Goal: Complete application form

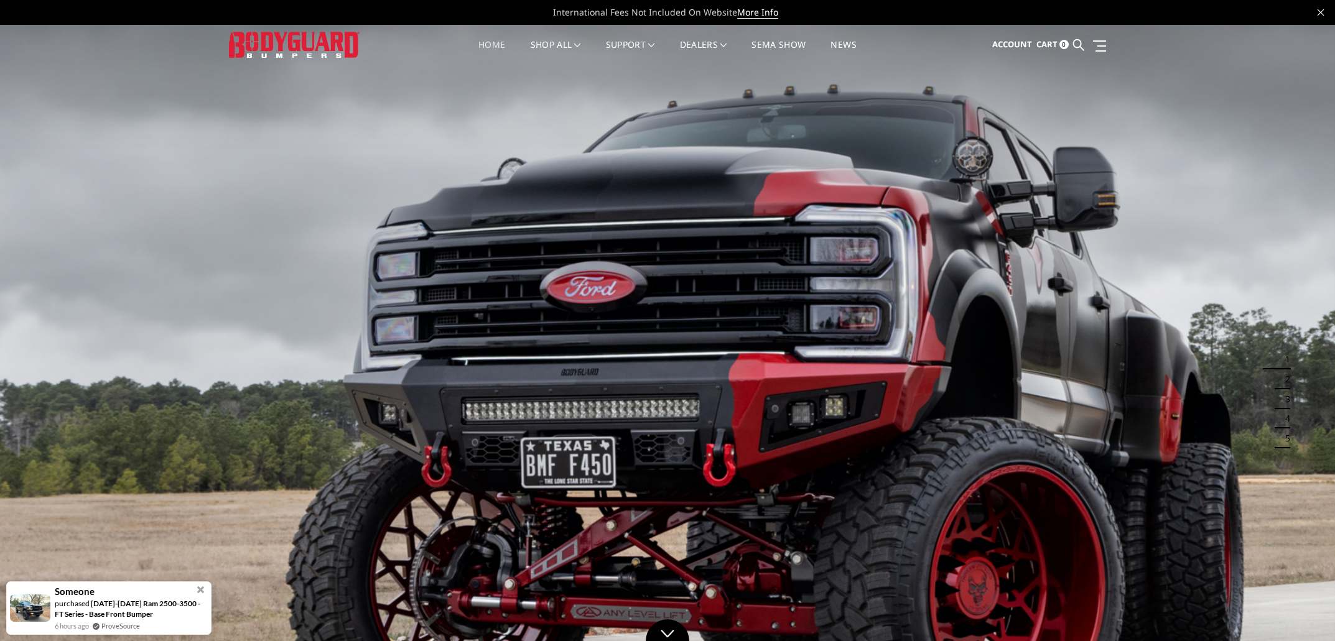
click at [1107, 46] on div "Account Sign in Register Cart 0 Search Search Categories Bronco [DATE]-[DATE] B…" at bounding box center [1040, 45] width 149 height 40
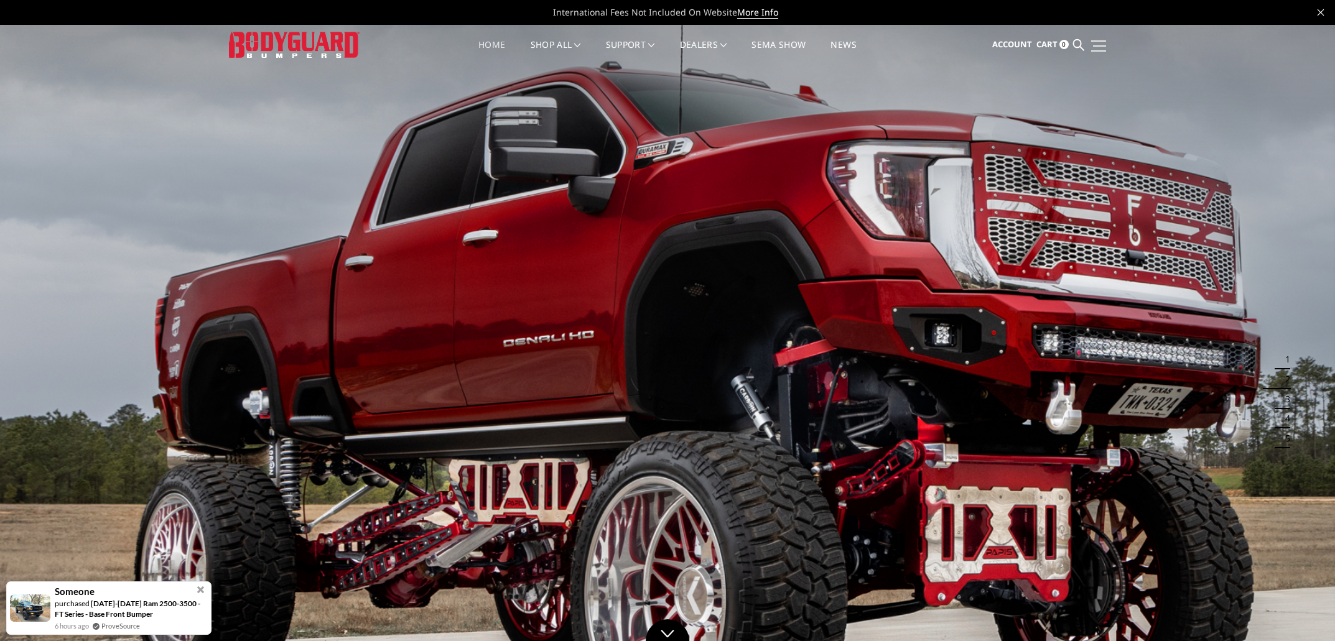
click at [1093, 50] on link at bounding box center [1096, 45] width 17 height 13
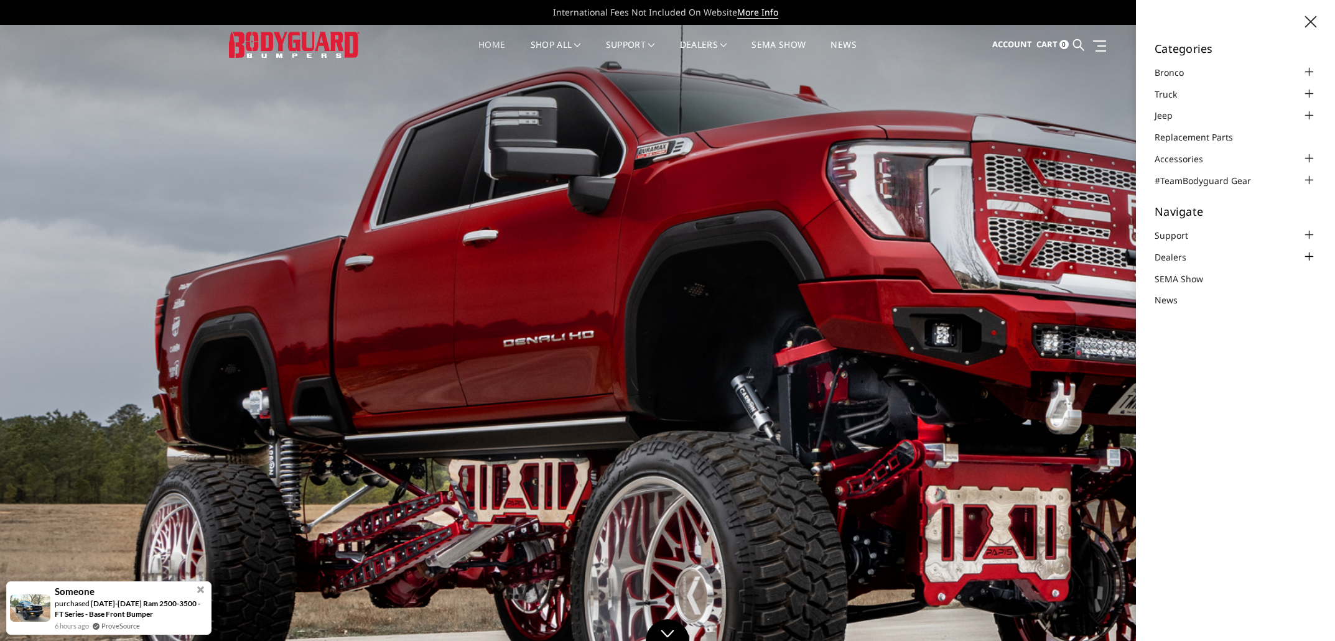
click at [1307, 255] on div at bounding box center [1308, 256] width 15 height 15
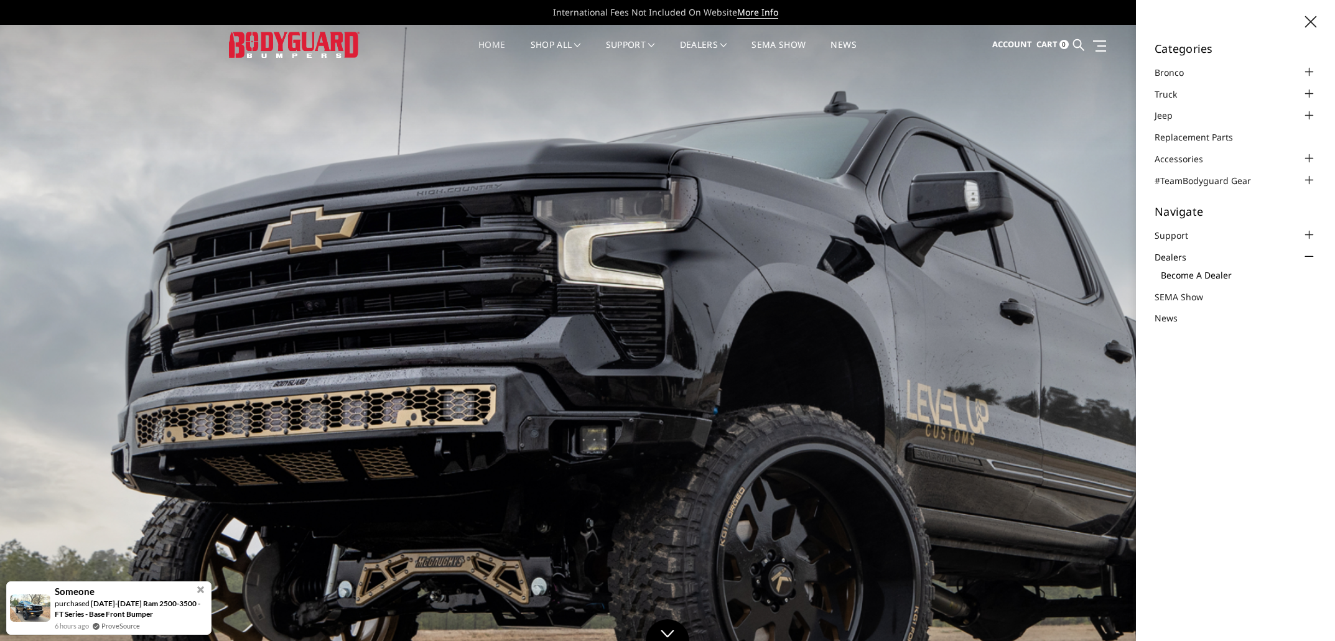
click at [1208, 273] on link "Become a Dealer" at bounding box center [1237, 275] width 155 height 13
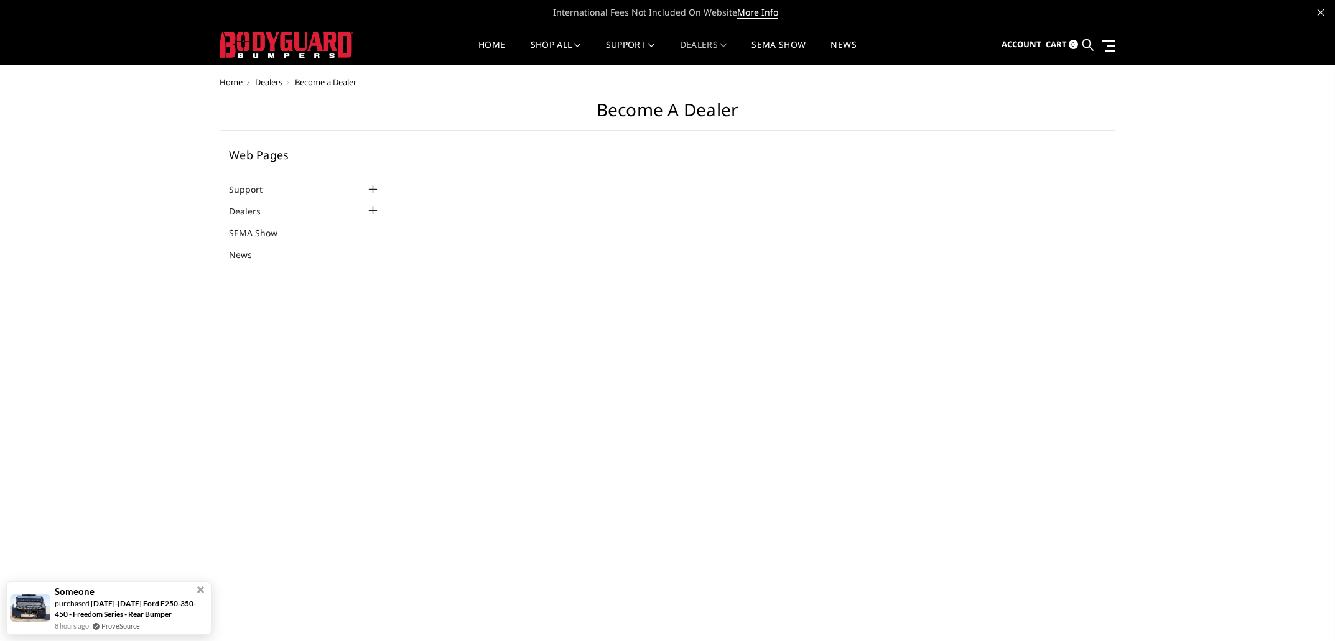
select select "US"
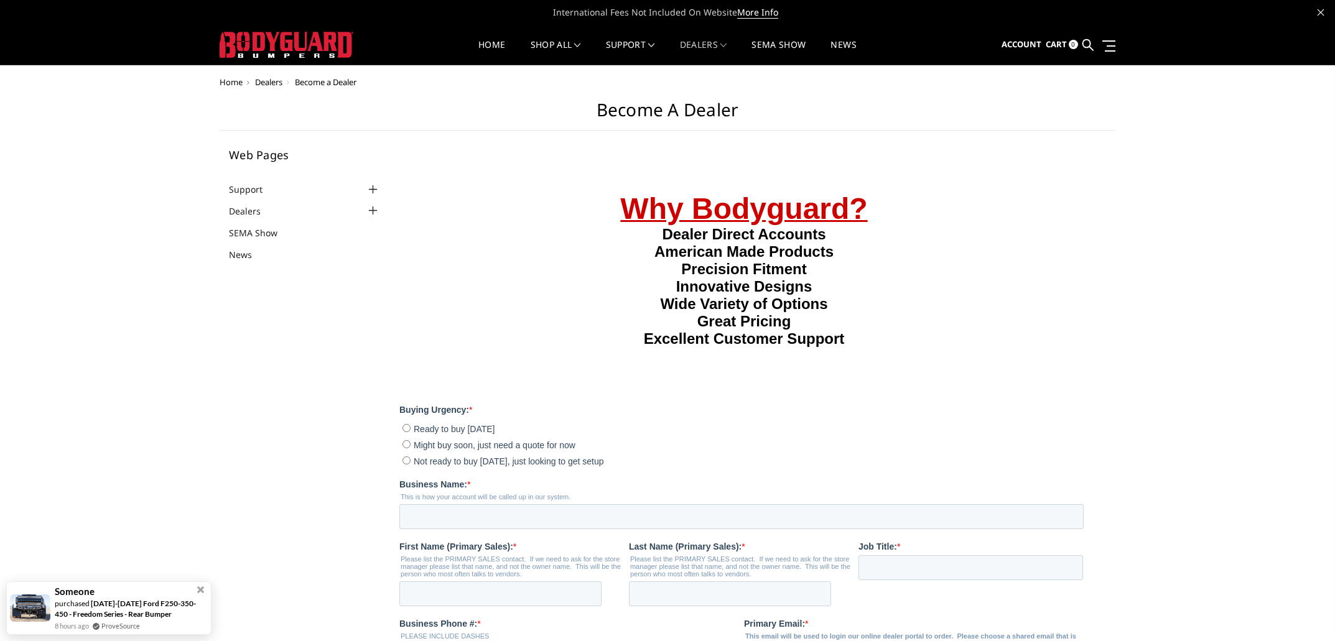
click at [404, 446] on input "Might buy soon, just need a quote for now" at bounding box center [406, 444] width 8 height 8
radio input "true"
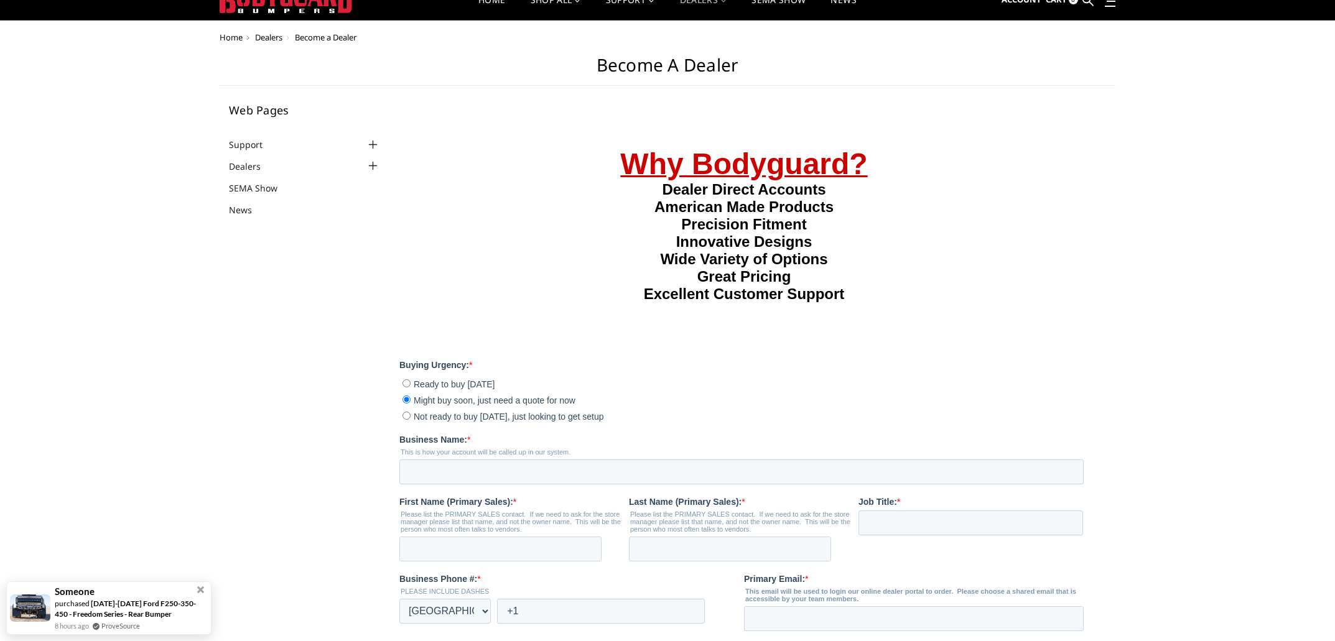
scroll to position [49, 0]
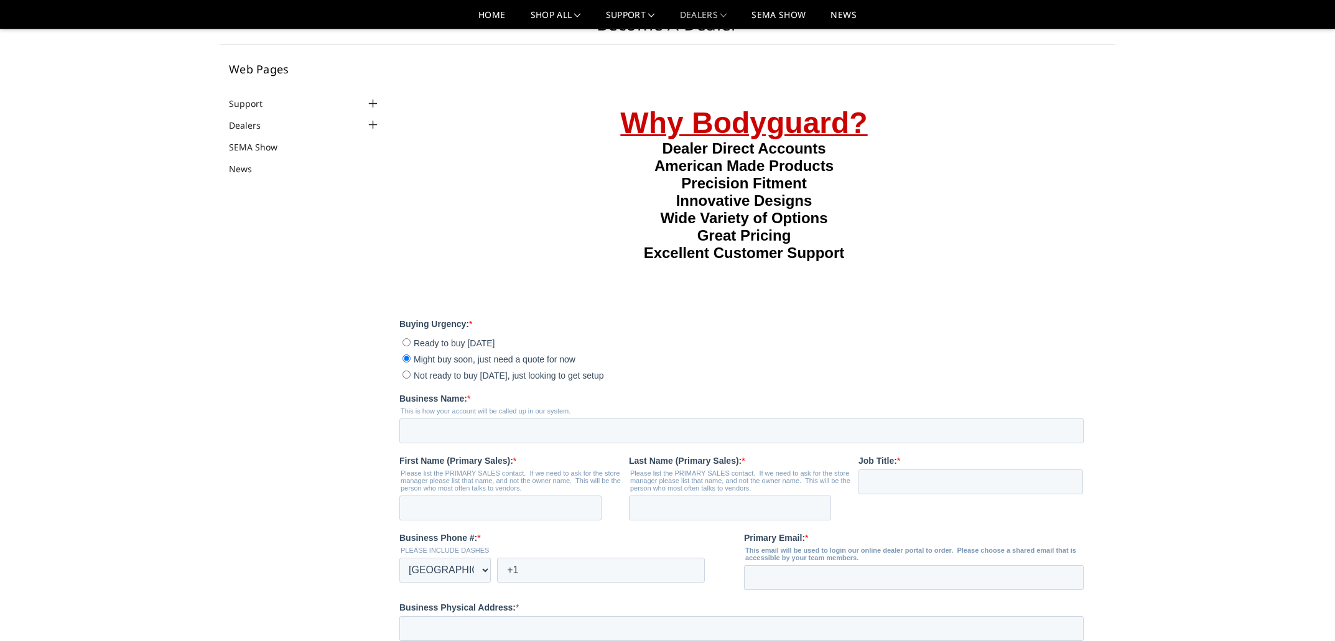
drag, startPoint x: 407, startPoint y: 377, endPoint x: 410, endPoint y: 389, distance: 12.2
click at [407, 377] on input "Not ready to buy today, just looking to get setup" at bounding box center [406, 374] width 8 height 8
radio input "true"
click at [432, 432] on input "Business Name: *" at bounding box center [741, 430] width 684 height 25
type input "Waypoint Vehicle Upfitters"
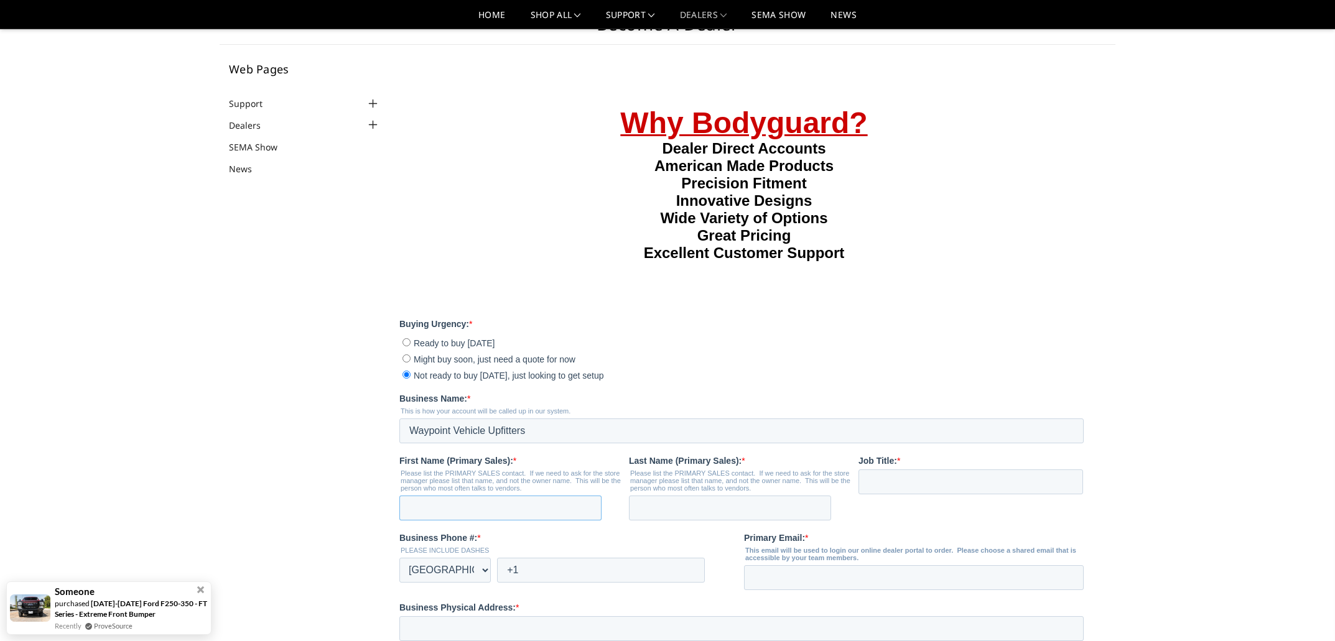
type input "Zach"
type input "Bingham"
type input "+1 5057641971"
type input "info@waypointnm.com"
type input "2019 Menaul NE Suite A"
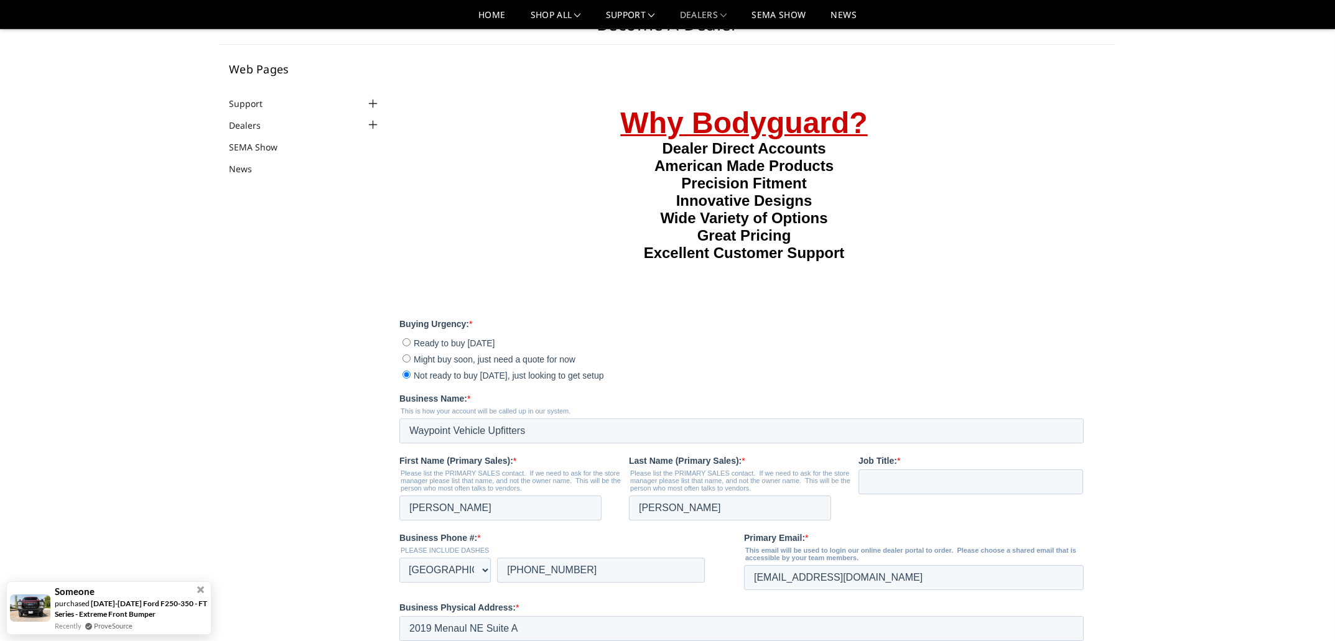
type input "Albuquerque"
type input "NM"
type input "87107"
type input "+1 5057641971"
